Goal: Task Accomplishment & Management: Use online tool/utility

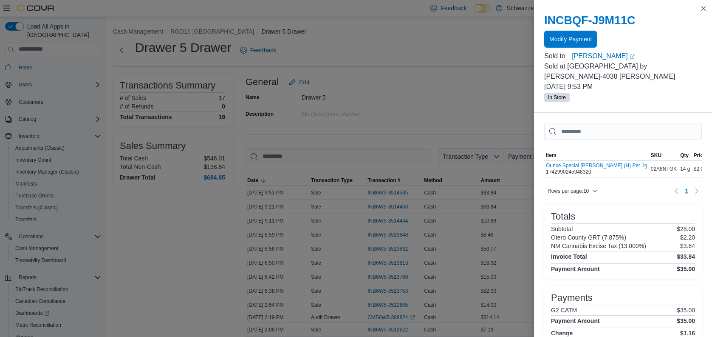
scroll to position [113, 0]
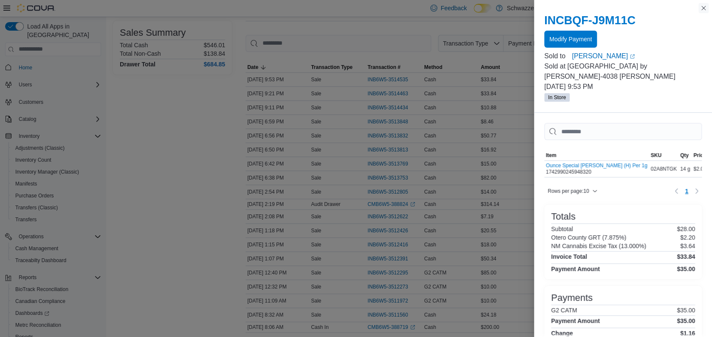
click at [699, 6] on button "Close this dialog" at bounding box center [704, 8] width 10 height 10
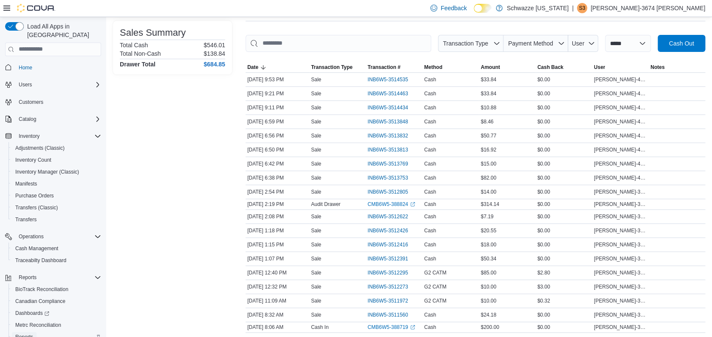
click at [35, 332] on link "Reports" at bounding box center [24, 337] width 25 height 10
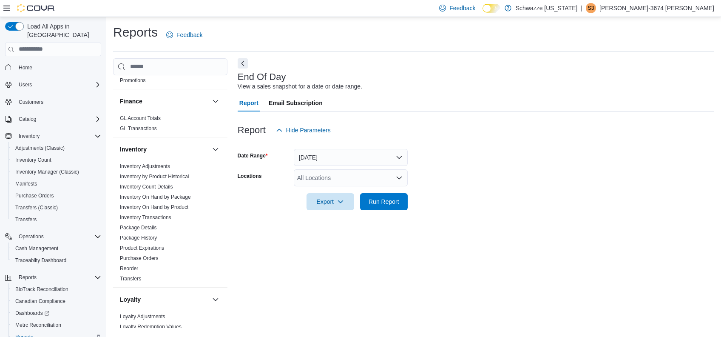
scroll to position [227, 0]
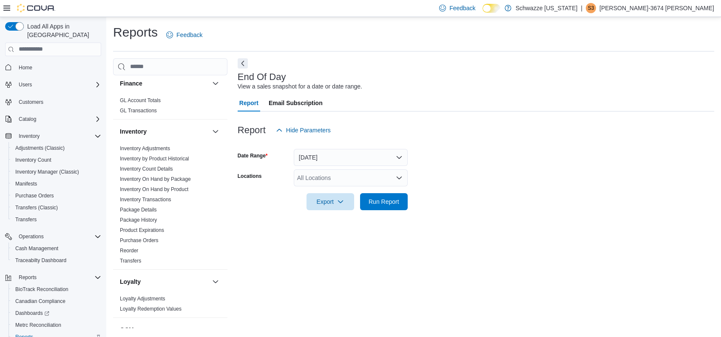
click at [365, 175] on div "All Locations" at bounding box center [351, 177] width 114 height 17
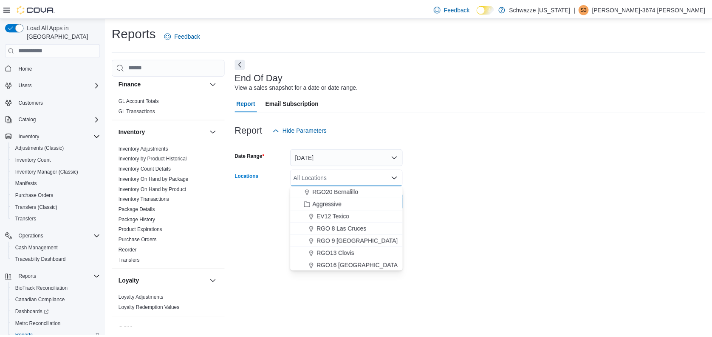
scroll to position [397, 0]
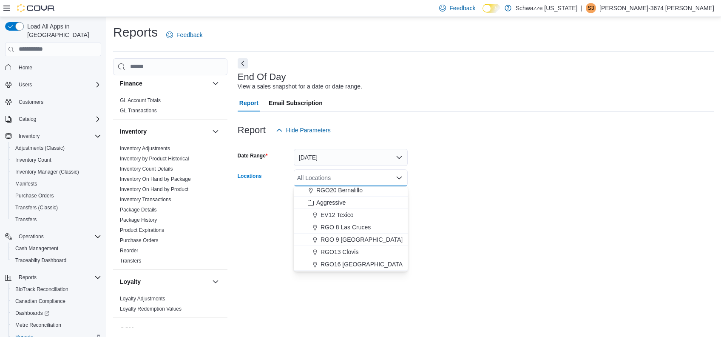
click at [363, 261] on span "RGO16 [GEOGRAPHIC_DATA]" at bounding box center [362, 264] width 84 height 9
drag, startPoint x: 442, startPoint y: 224, endPoint x: 440, endPoint y: 218, distance: 6.7
click at [442, 221] on div "End Of Day View a sales snapshot for a date or date range. Report Email Subscri…" at bounding box center [476, 192] width 476 height 269
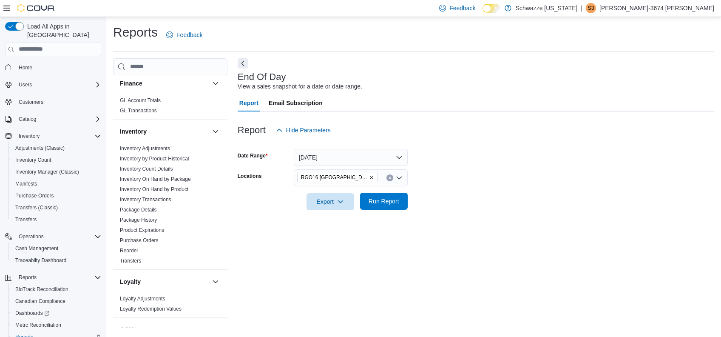
click at [381, 201] on span "Run Report" at bounding box center [384, 201] width 31 height 9
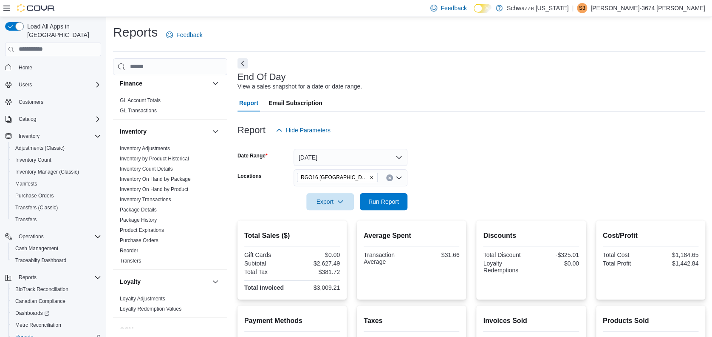
click at [435, 118] on div at bounding box center [472, 116] width 468 height 10
click at [393, 201] on span "Run Report" at bounding box center [384, 201] width 31 height 9
click at [51, 245] on span "Cash Management" at bounding box center [36, 248] width 43 height 7
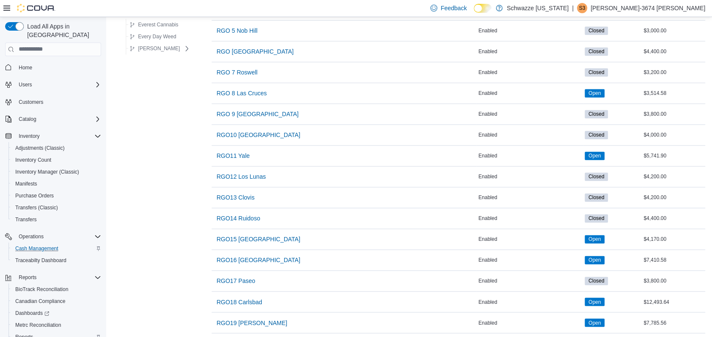
scroll to position [510, 0]
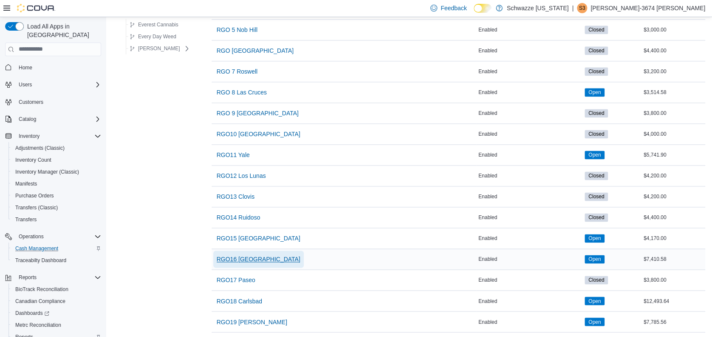
click at [249, 255] on span "RGO16 [GEOGRAPHIC_DATA]" at bounding box center [259, 259] width 84 height 9
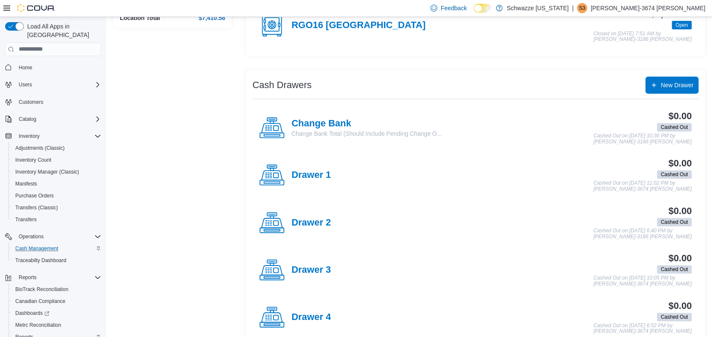
scroll to position [113, 0]
click at [309, 175] on h4 "Drawer 1" at bounding box center [312, 174] width 40 height 11
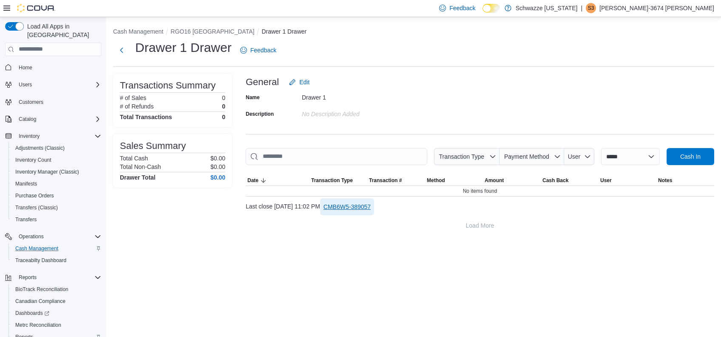
click at [371, 205] on span "CMB6W5-389057" at bounding box center [346, 206] width 47 height 9
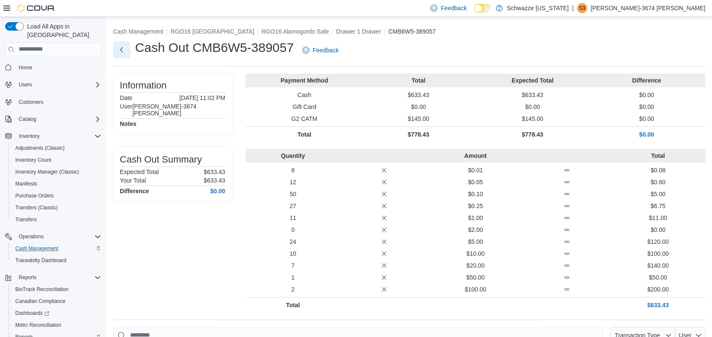
click at [119, 50] on button "Next" at bounding box center [121, 49] width 17 height 17
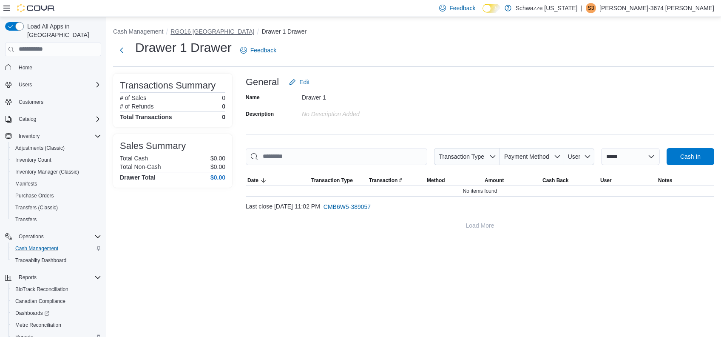
click at [205, 32] on button "RGO16 [GEOGRAPHIC_DATA]" at bounding box center [212, 31] width 84 height 7
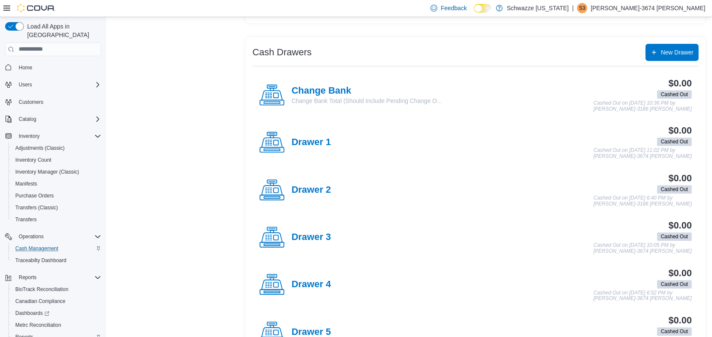
scroll to position [170, 0]
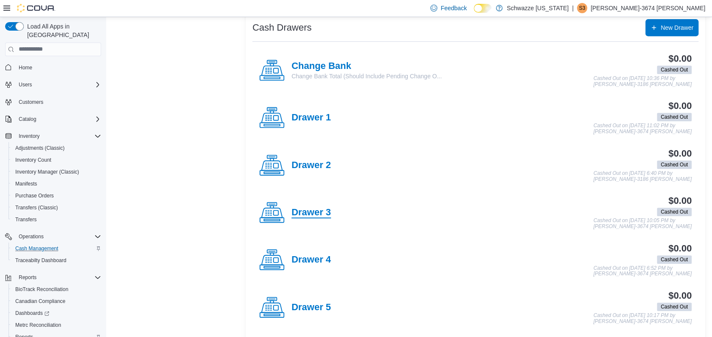
click at [309, 211] on h4 "Drawer 3" at bounding box center [312, 212] width 40 height 11
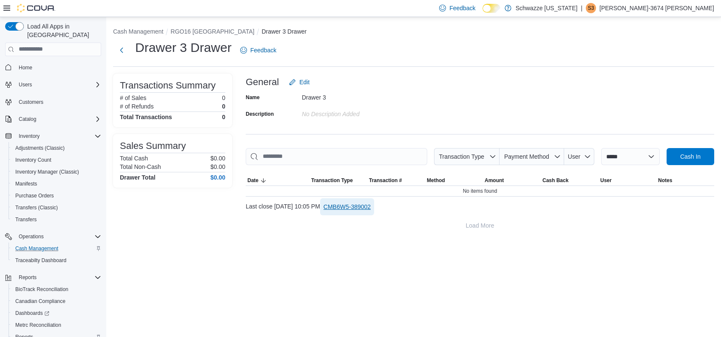
click at [369, 206] on span "CMB6W5-389002" at bounding box center [346, 206] width 47 height 9
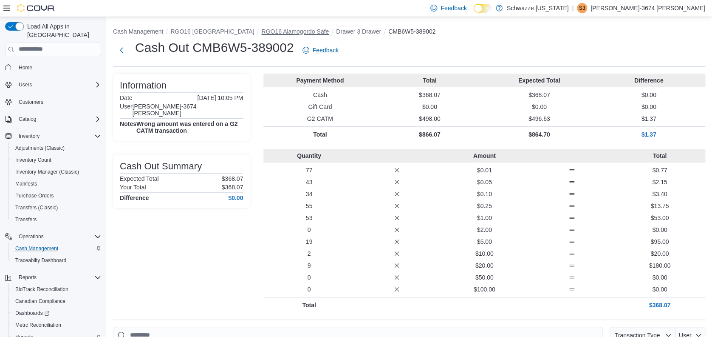
click at [273, 28] on button "RGO16 Alamogordo Safe" at bounding box center [295, 31] width 68 height 7
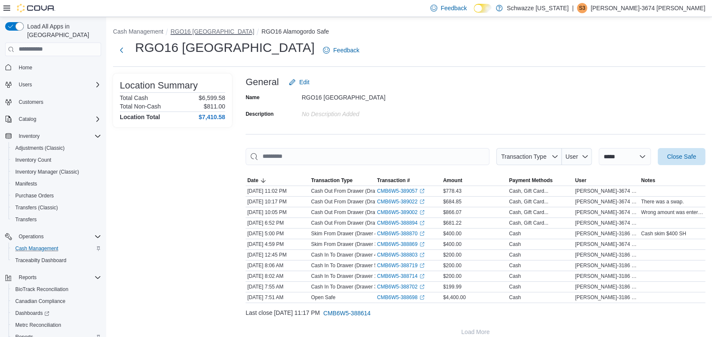
click at [206, 31] on button "RGO16 [GEOGRAPHIC_DATA]" at bounding box center [212, 31] width 84 height 7
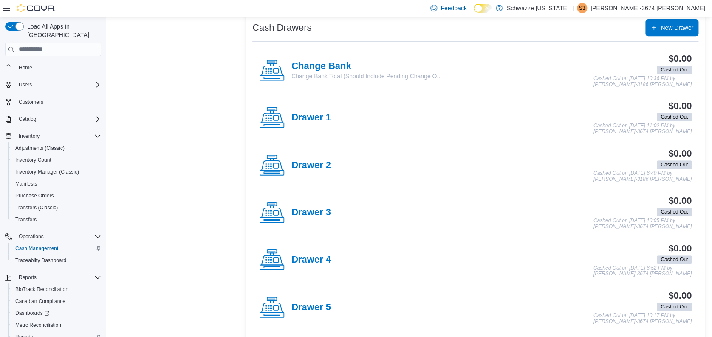
scroll to position [224, 0]
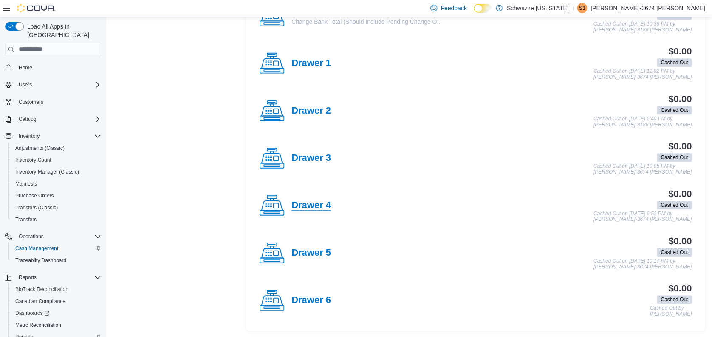
click at [318, 201] on h4 "Drawer 4" at bounding box center [312, 205] width 40 height 11
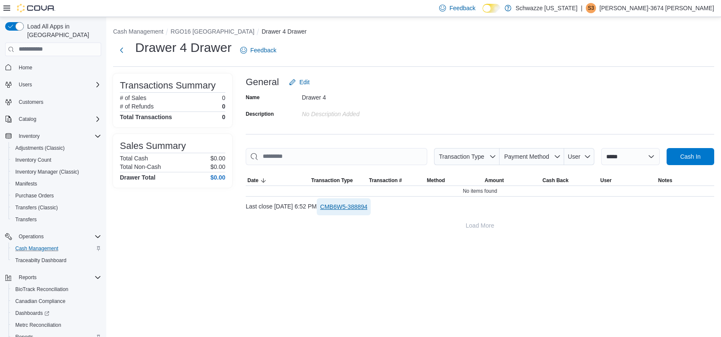
click at [360, 205] on span "CMB6W5-388894" at bounding box center [343, 206] width 47 height 9
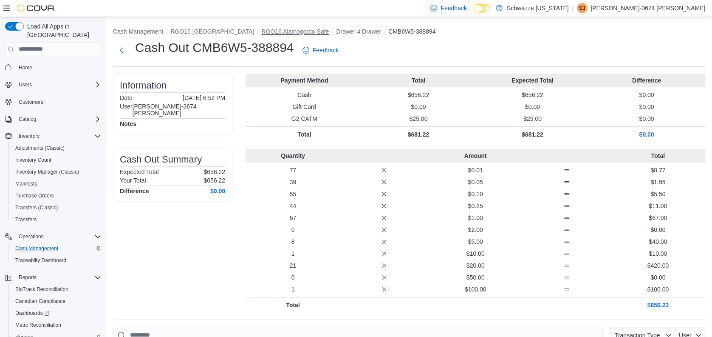
click at [289, 32] on button "RGO16 Alamogordo Safe" at bounding box center [295, 31] width 68 height 7
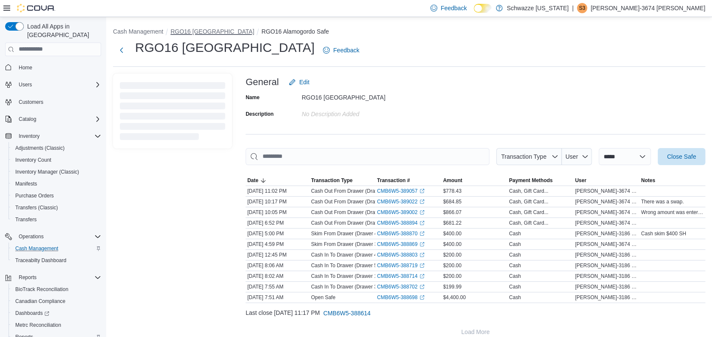
click at [210, 32] on button "RGO16 [GEOGRAPHIC_DATA]" at bounding box center [212, 31] width 84 height 7
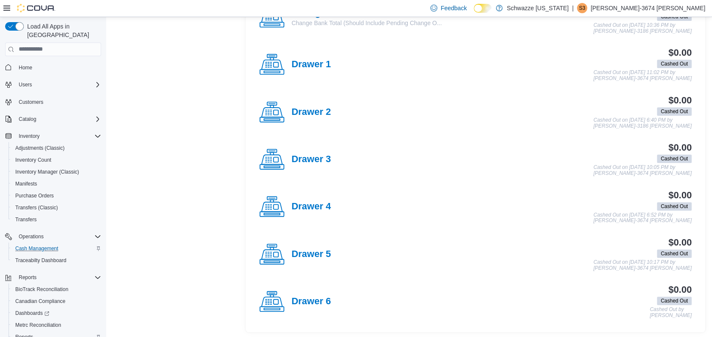
scroll to position [224, 0]
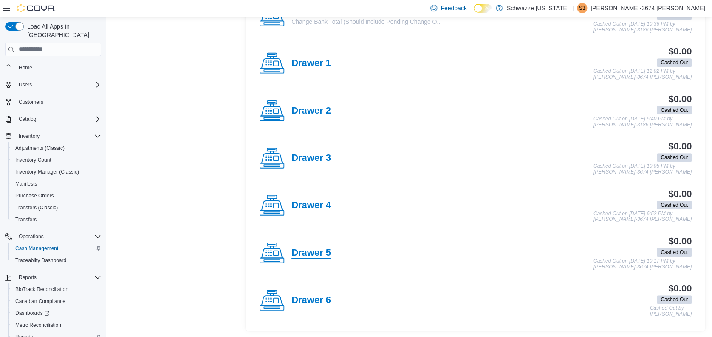
click at [315, 252] on h4 "Drawer 5" at bounding box center [312, 252] width 40 height 11
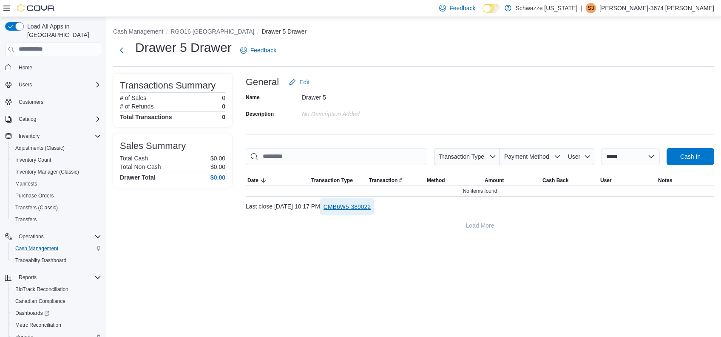
click at [371, 208] on span "CMB6W5-389022" at bounding box center [346, 206] width 47 height 9
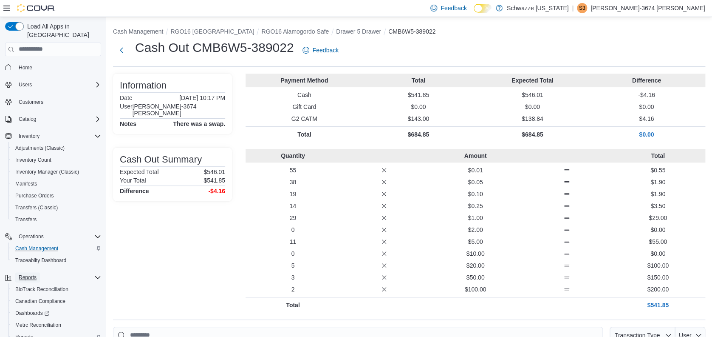
click at [37, 272] on button "Reports" at bounding box center [27, 277] width 25 height 10
click at [38, 272] on button "Reports" at bounding box center [27, 277] width 25 height 10
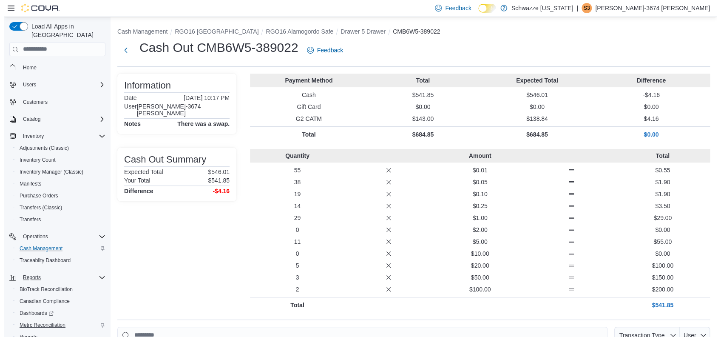
scroll to position [37, 0]
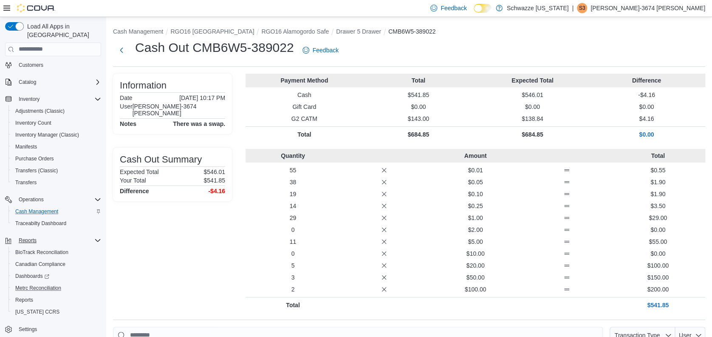
click at [36, 284] on button "Metrc Reconciliation" at bounding box center [57, 288] width 96 height 12
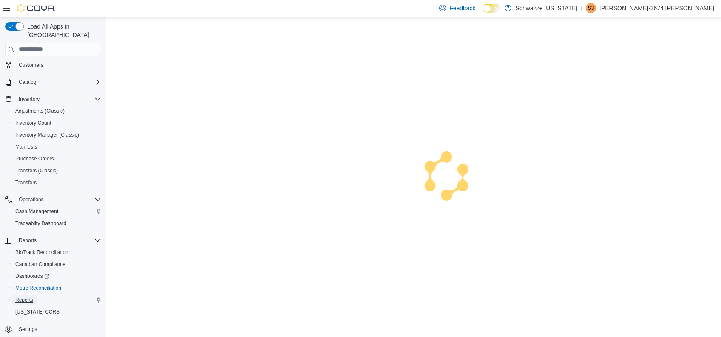
click at [35, 288] on div "BioTrack Reconciliation Canadian Compliance Dashboards Metrc Reconciliation Rep…" at bounding box center [57, 281] width 96 height 71
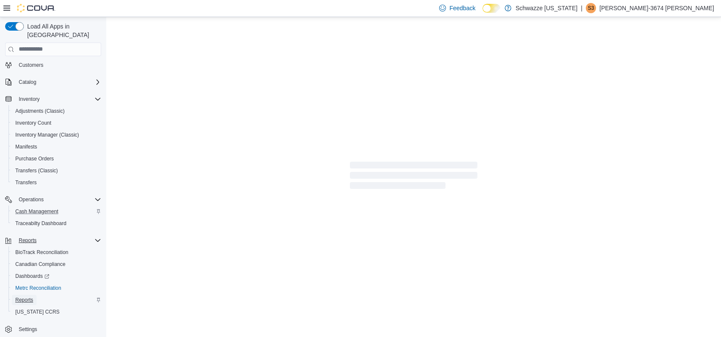
scroll to position [37, 0]
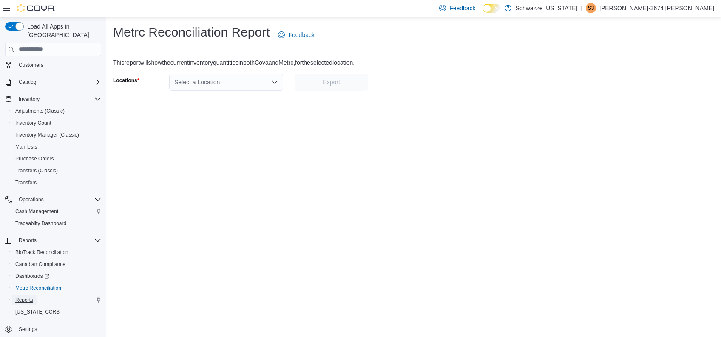
click at [27, 296] on span "Reports" at bounding box center [24, 299] width 18 height 7
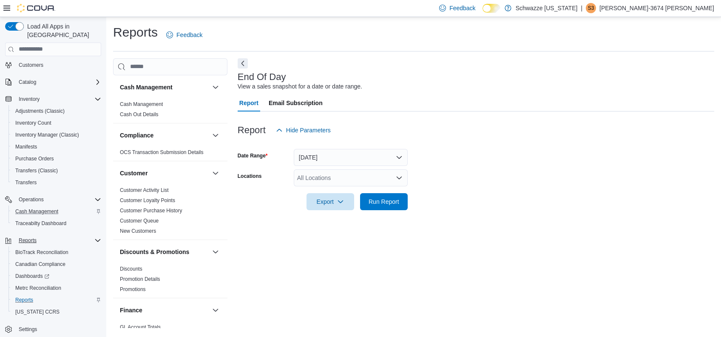
click at [318, 177] on div "All Locations" at bounding box center [351, 177] width 114 height 17
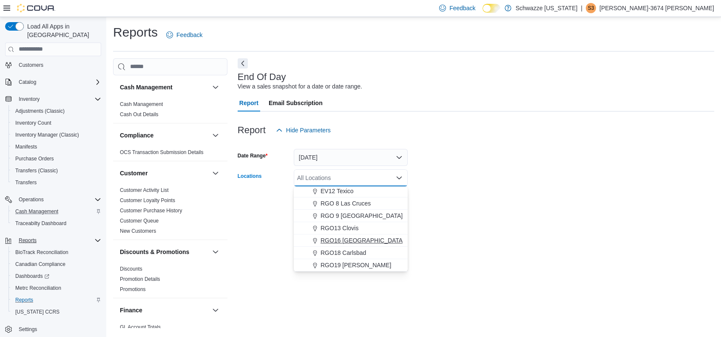
click at [334, 239] on span "RGO16 [GEOGRAPHIC_DATA]" at bounding box center [362, 240] width 84 height 9
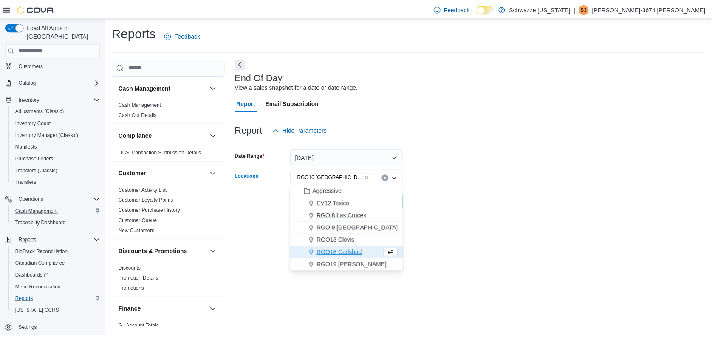
scroll to position [408, 0]
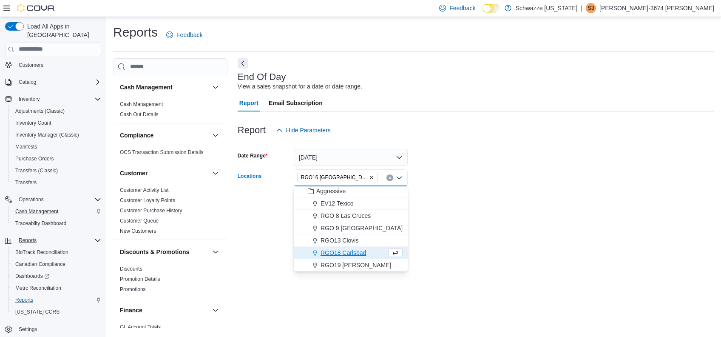
click at [478, 205] on form "Date Range [DATE] Locations RGO16 [GEOGRAPHIC_DATA] Combo box. Selected. RGO16 …" at bounding box center [476, 174] width 476 height 71
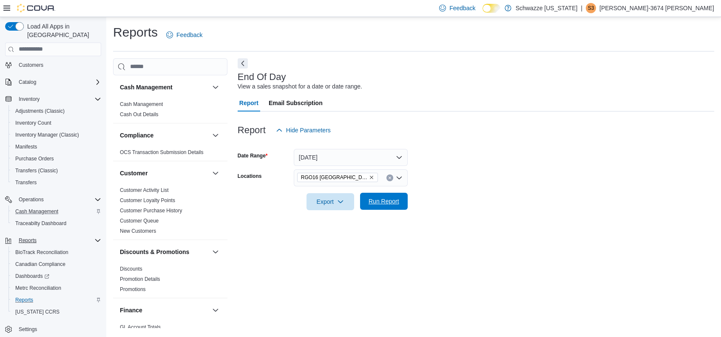
click at [384, 204] on span "Run Report" at bounding box center [384, 201] width 31 height 9
